Goal: Task Accomplishment & Management: Manage account settings

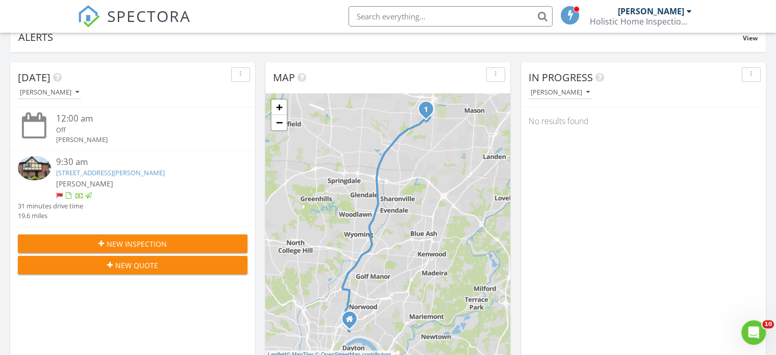
scroll to position [85, 0]
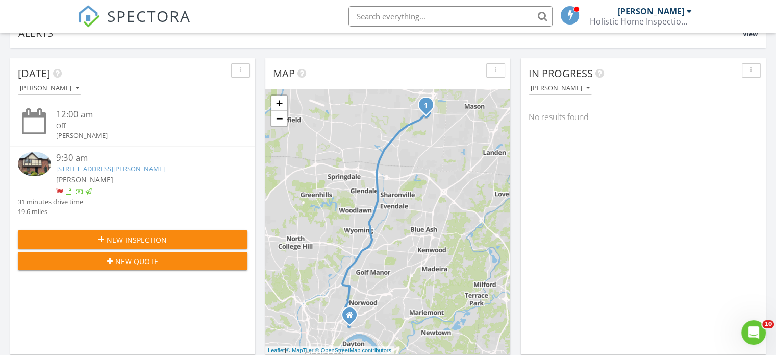
click at [175, 174] on div "[PERSON_NAME]" at bounding box center [142, 179] width 172 height 11
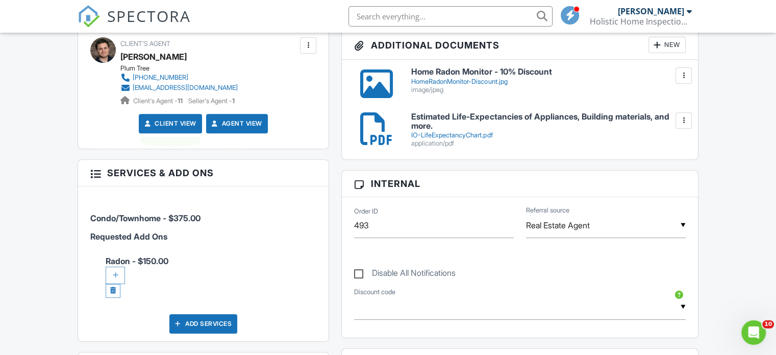
scroll to position [410, 0]
click at [115, 289] on link at bounding box center [113, 290] width 15 height 14
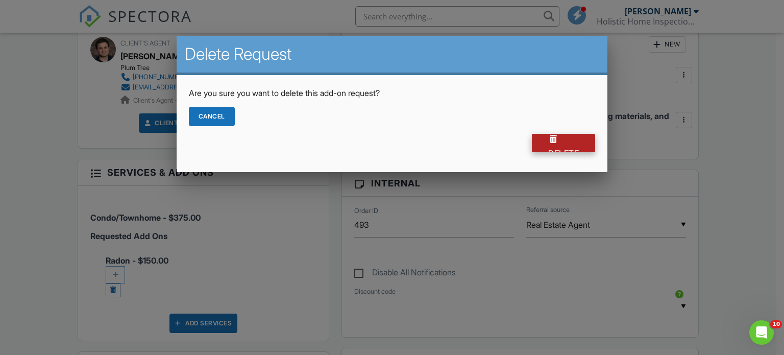
click at [562, 145] on div "Delete" at bounding box center [563, 143] width 63 height 18
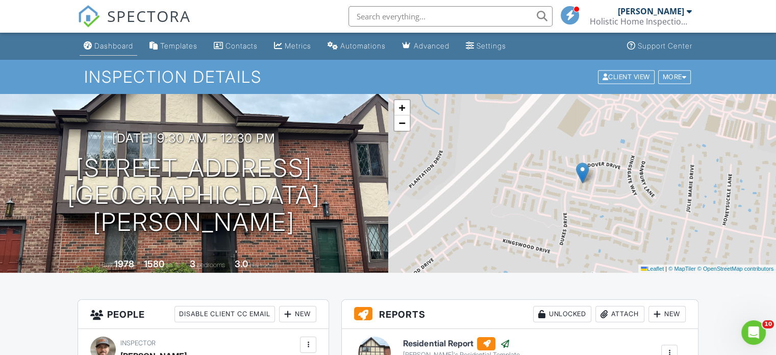
click at [120, 43] on div "Dashboard" at bounding box center [113, 45] width 39 height 9
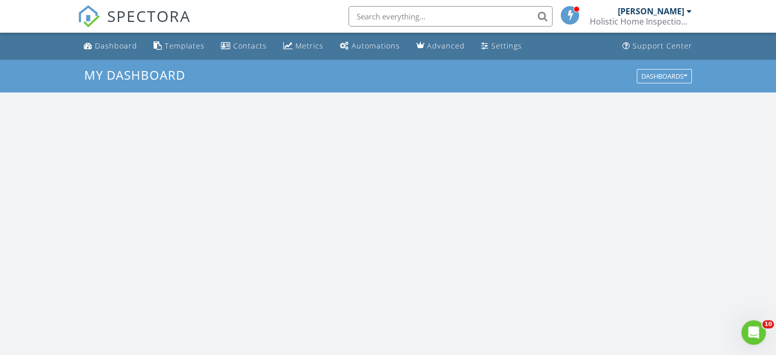
scroll to position [944, 792]
